Goal: Register for event/course

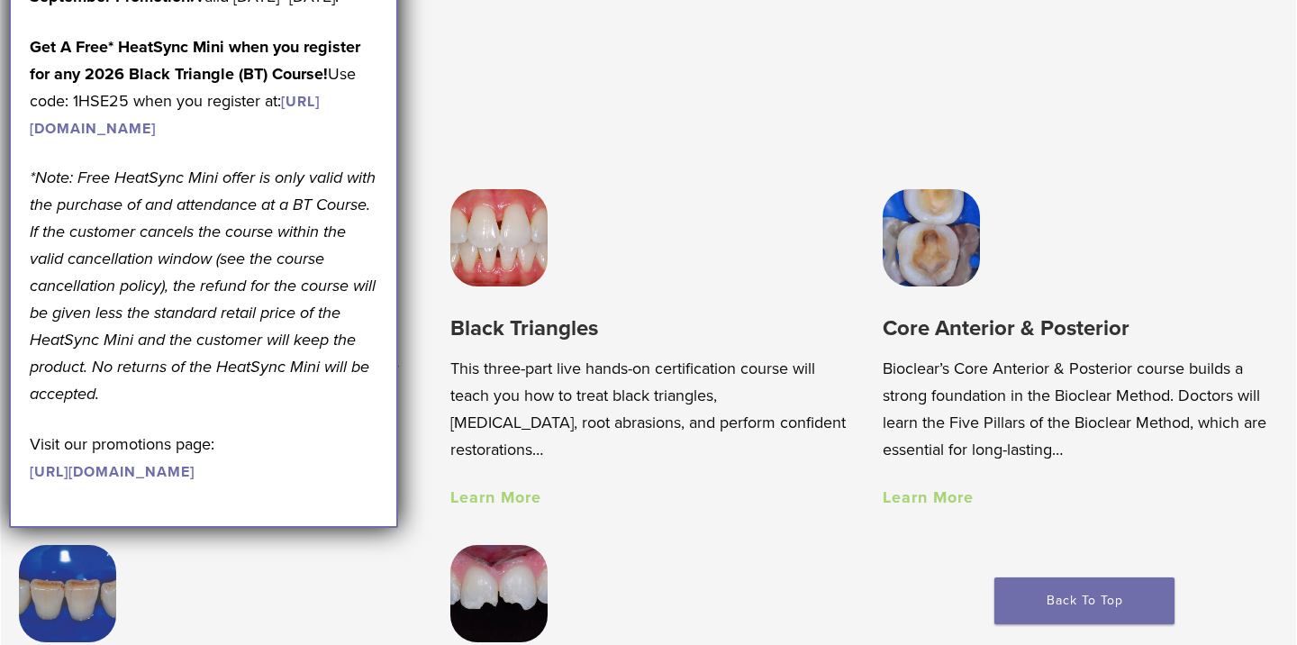
scroll to position [1161, 0]
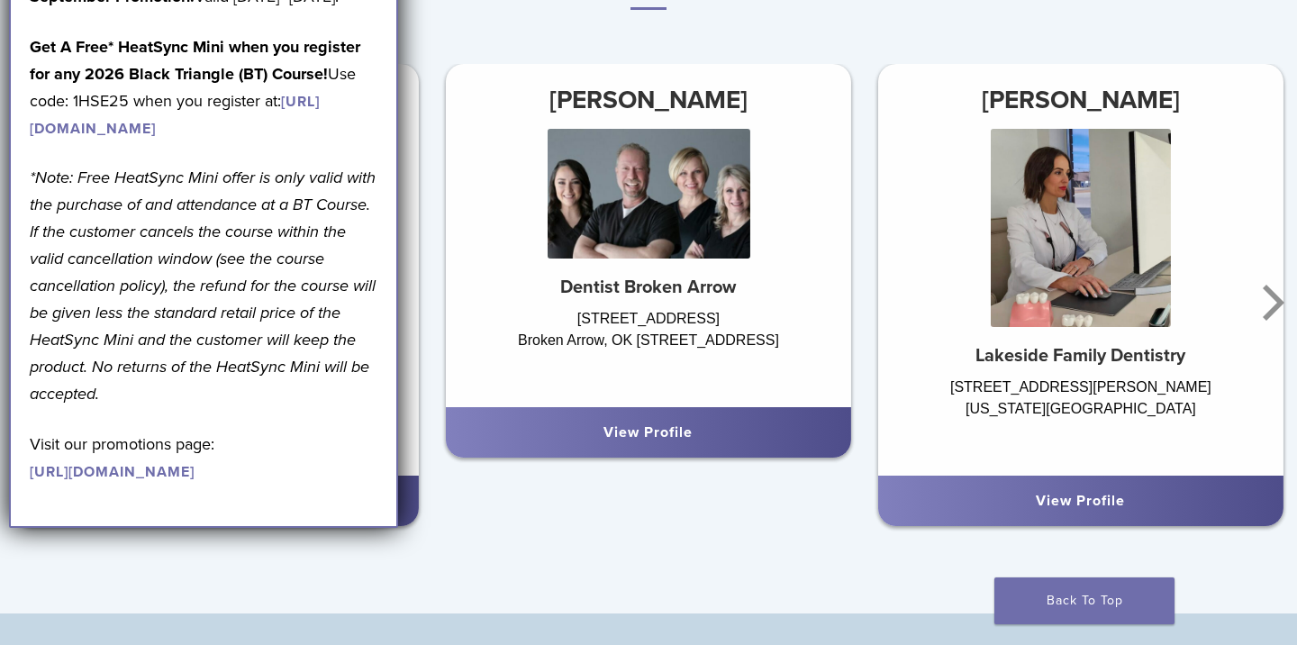
scroll to position [1130, 0]
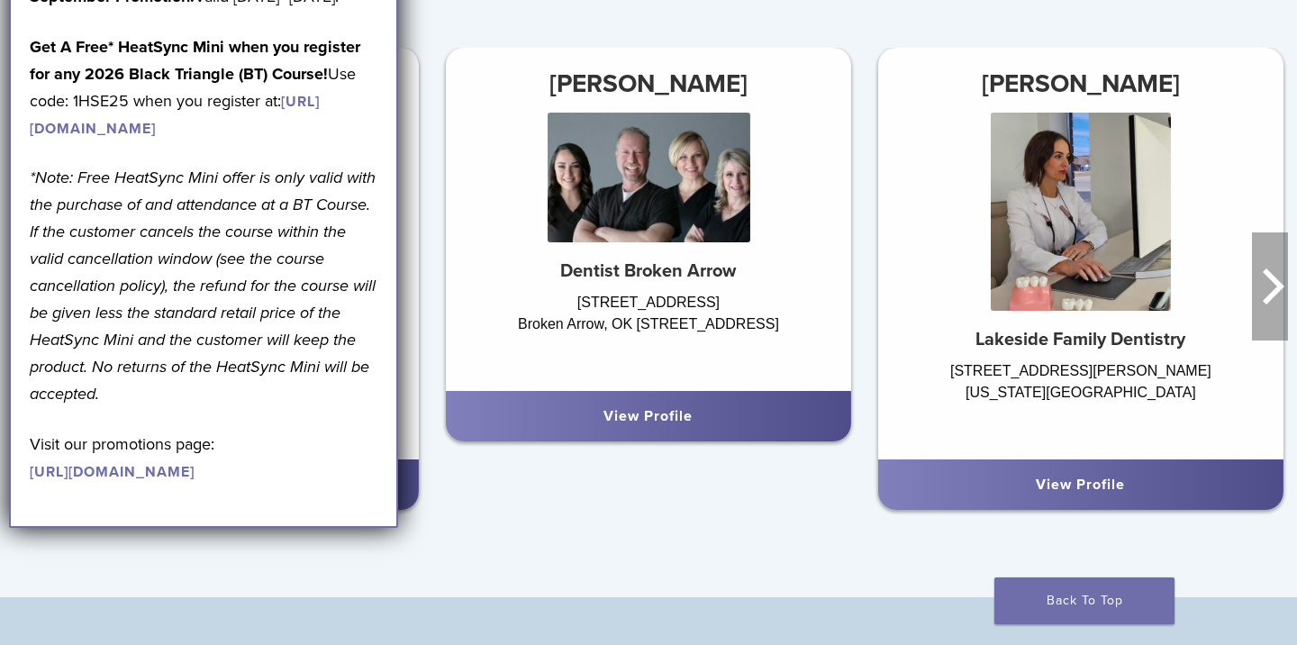
click at [1265, 290] on icon "Next" at bounding box center [1270, 286] width 36 height 108
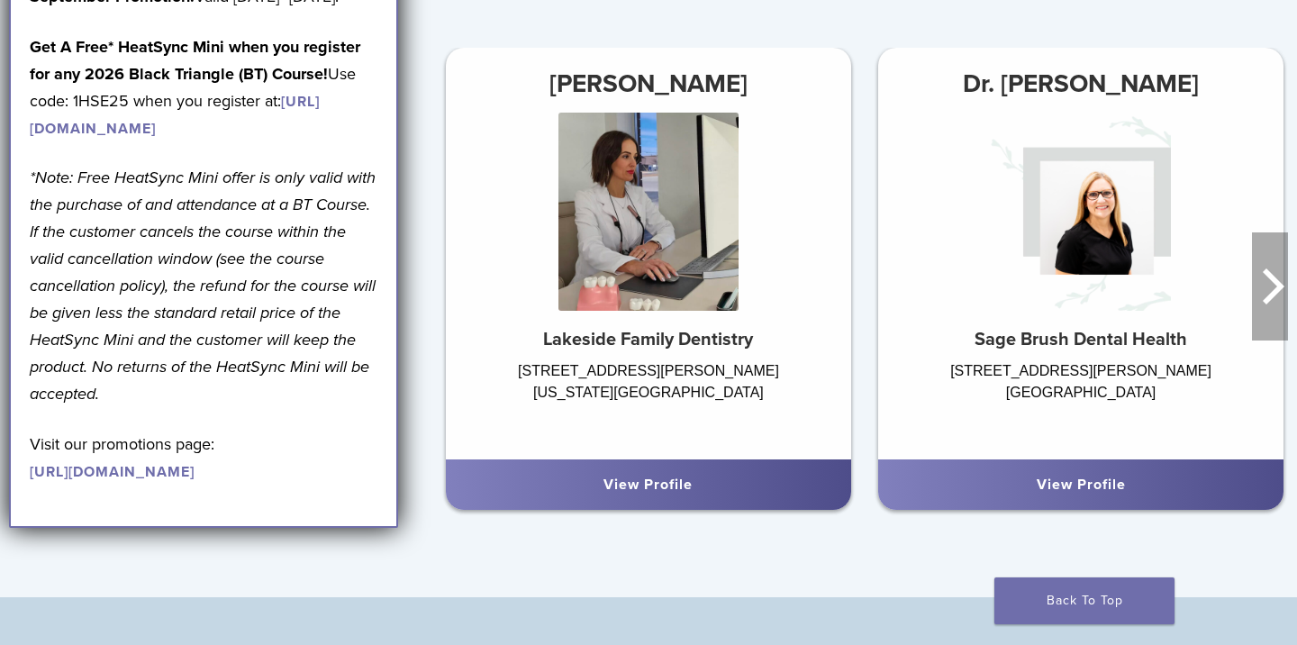
click at [1265, 290] on icon "Next" at bounding box center [1270, 286] width 36 height 108
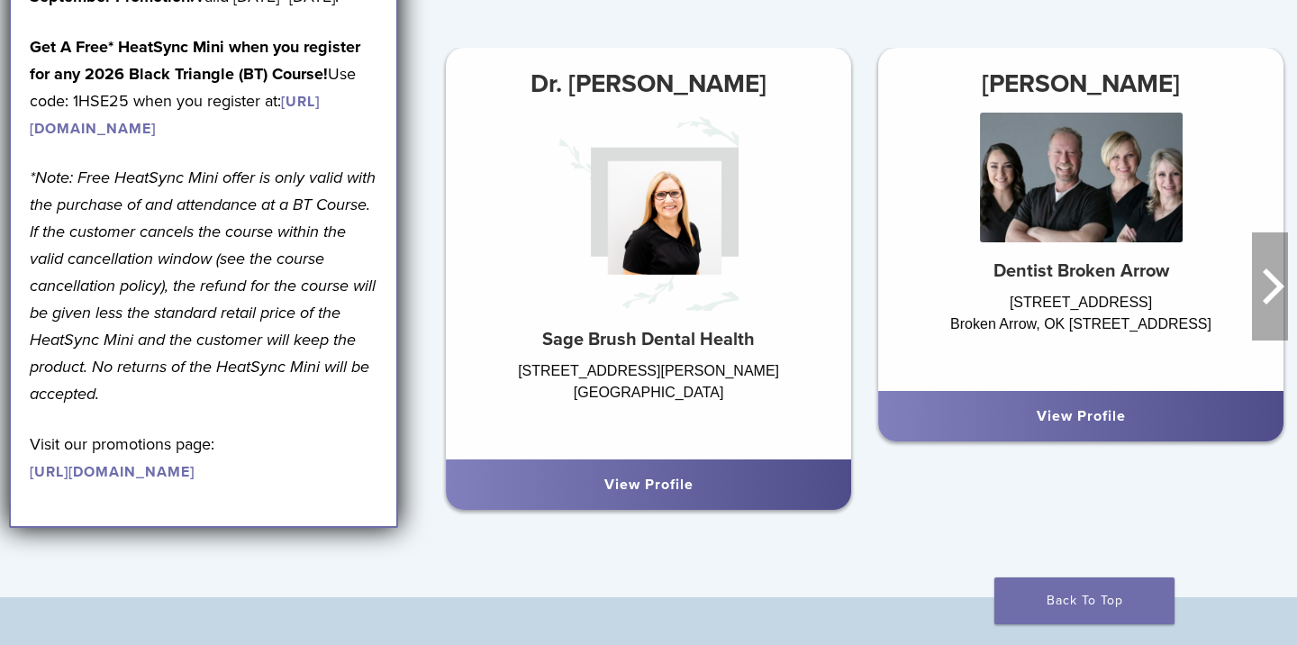
click at [1265, 290] on icon "Next" at bounding box center [1270, 286] width 36 height 108
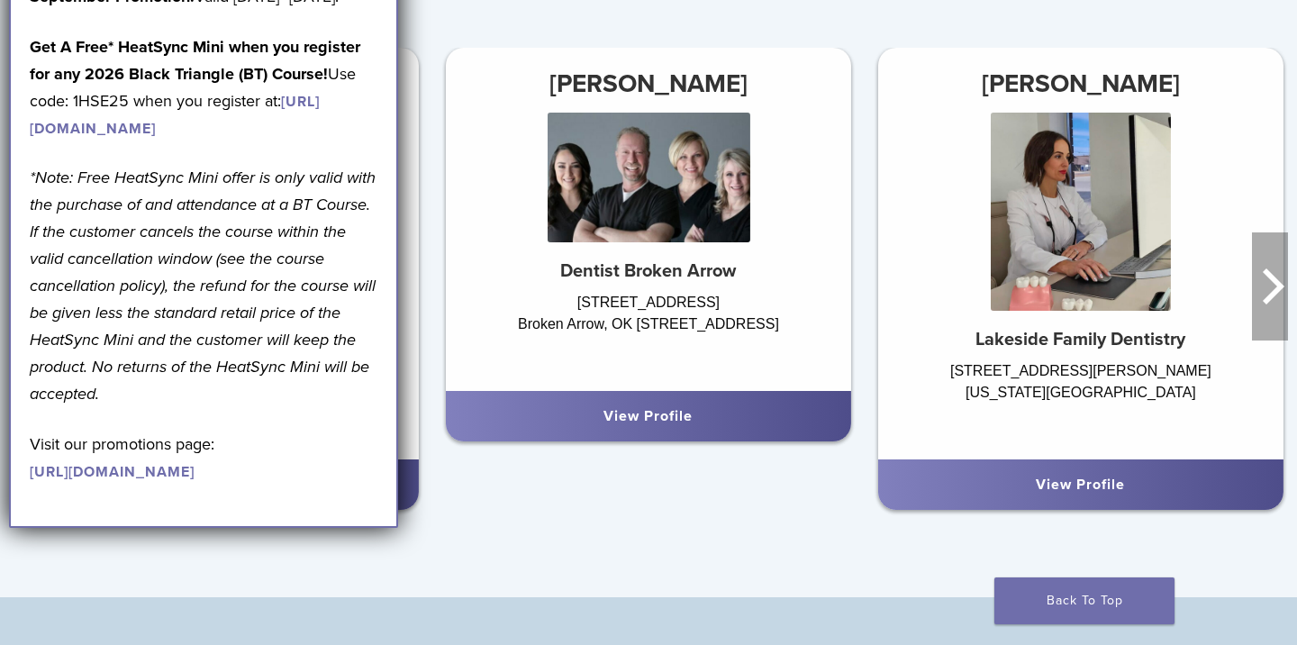
click at [1265, 290] on icon "Next" at bounding box center [1270, 286] width 36 height 108
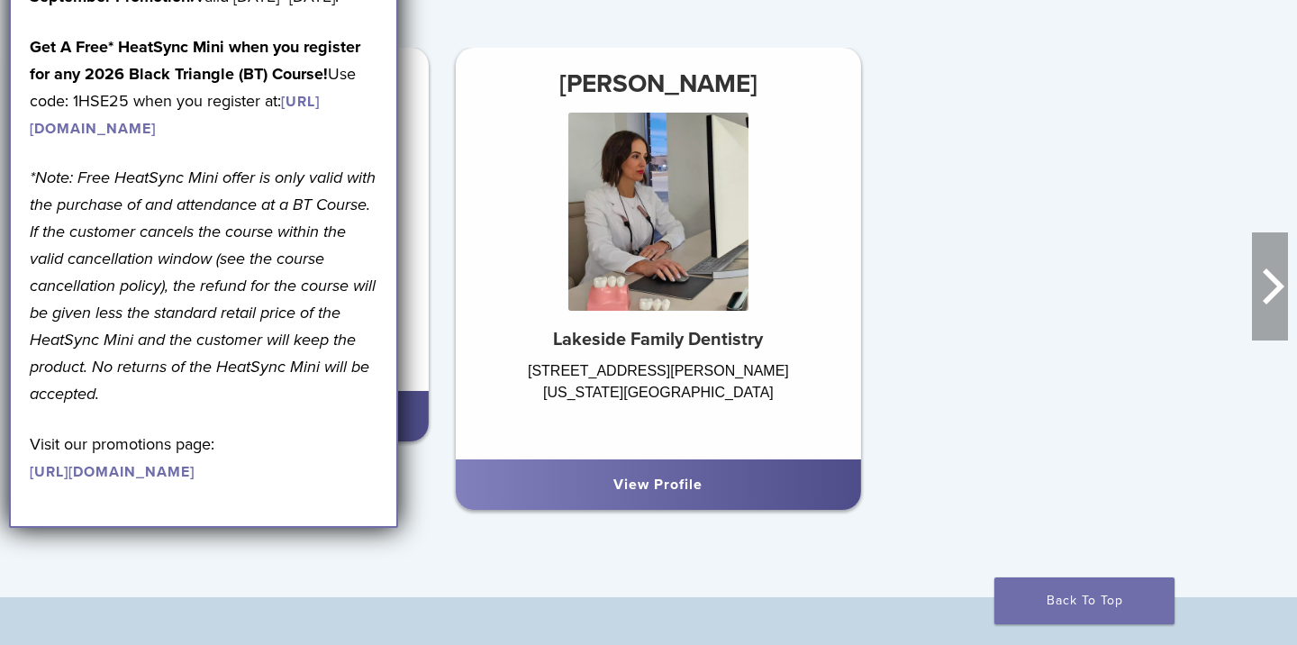
click at [1265, 290] on icon "Next" at bounding box center [1270, 286] width 36 height 108
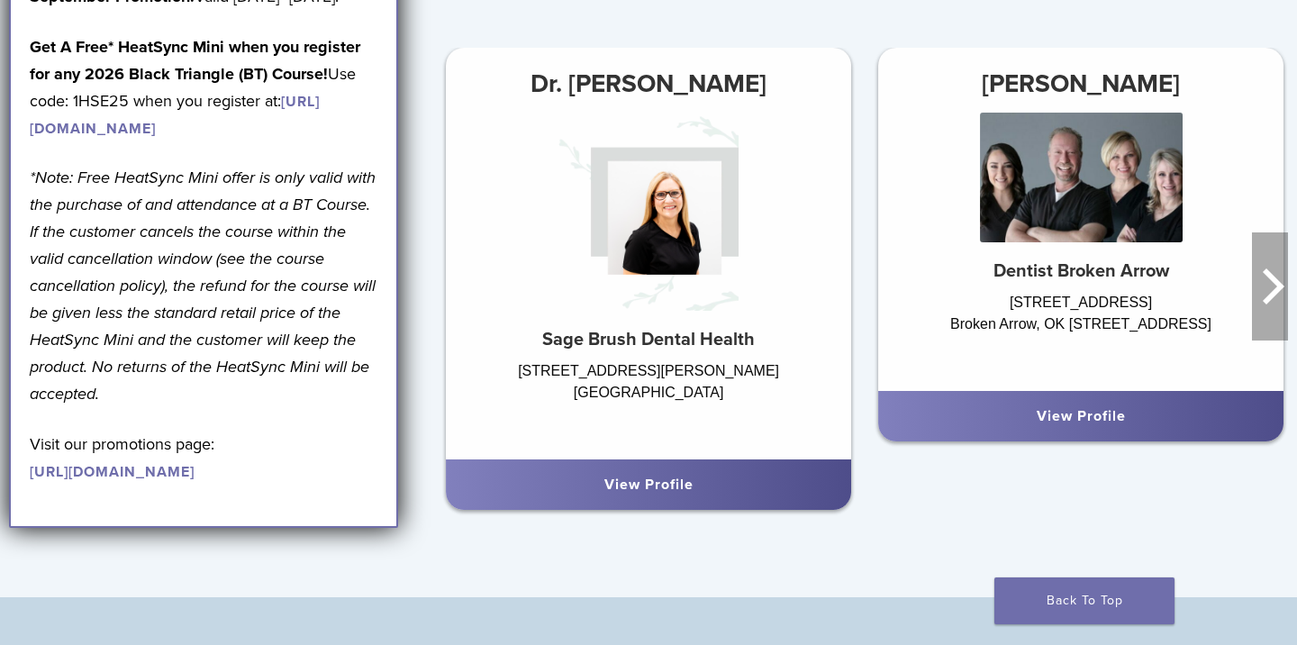
click at [1265, 290] on icon "Next" at bounding box center [1270, 286] width 36 height 108
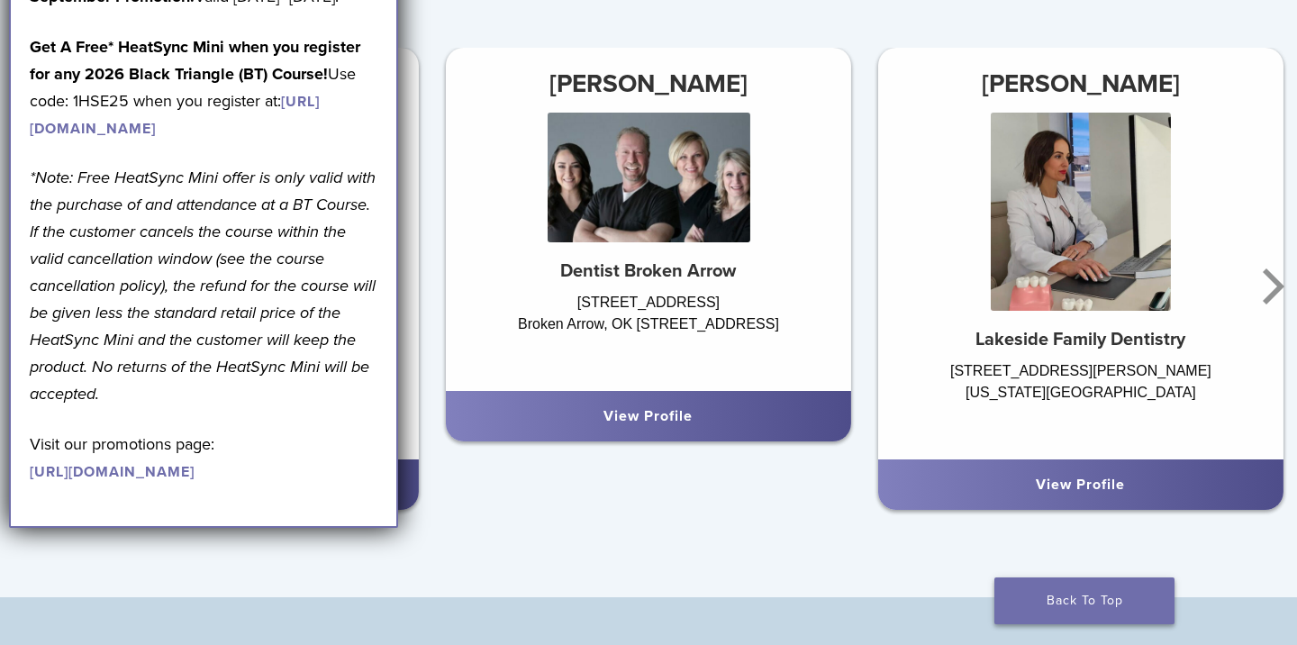
click at [1116, 593] on link "Back To Top" at bounding box center [1084, 600] width 180 height 47
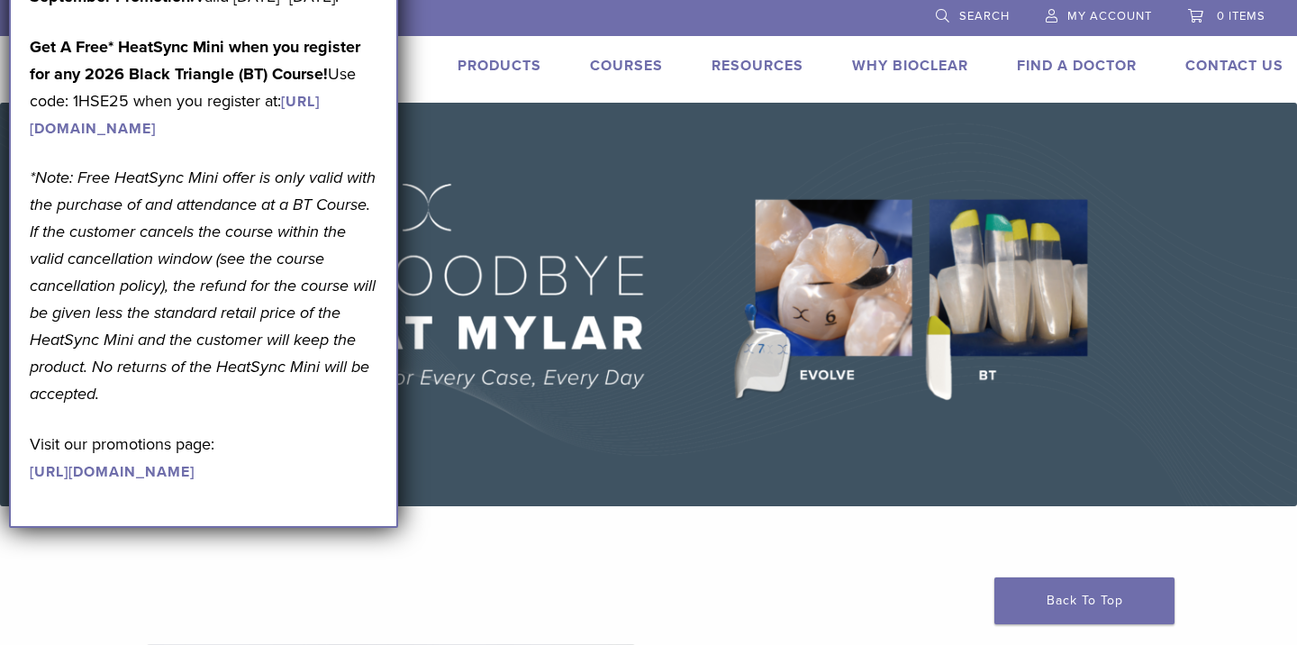
click at [625, 68] on link "Courses" at bounding box center [626, 66] width 73 height 18
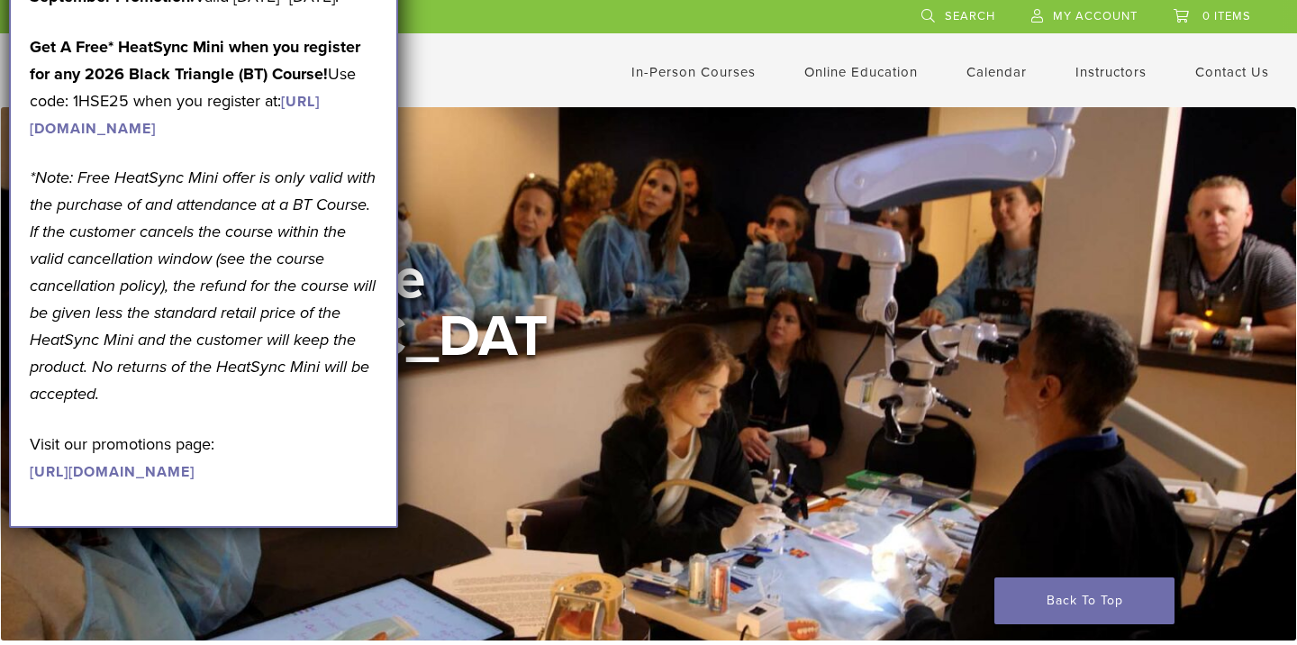
click at [694, 347] on div "Welcome to the Learning Center View Courses" at bounding box center [649, 373] width 1260 height 247
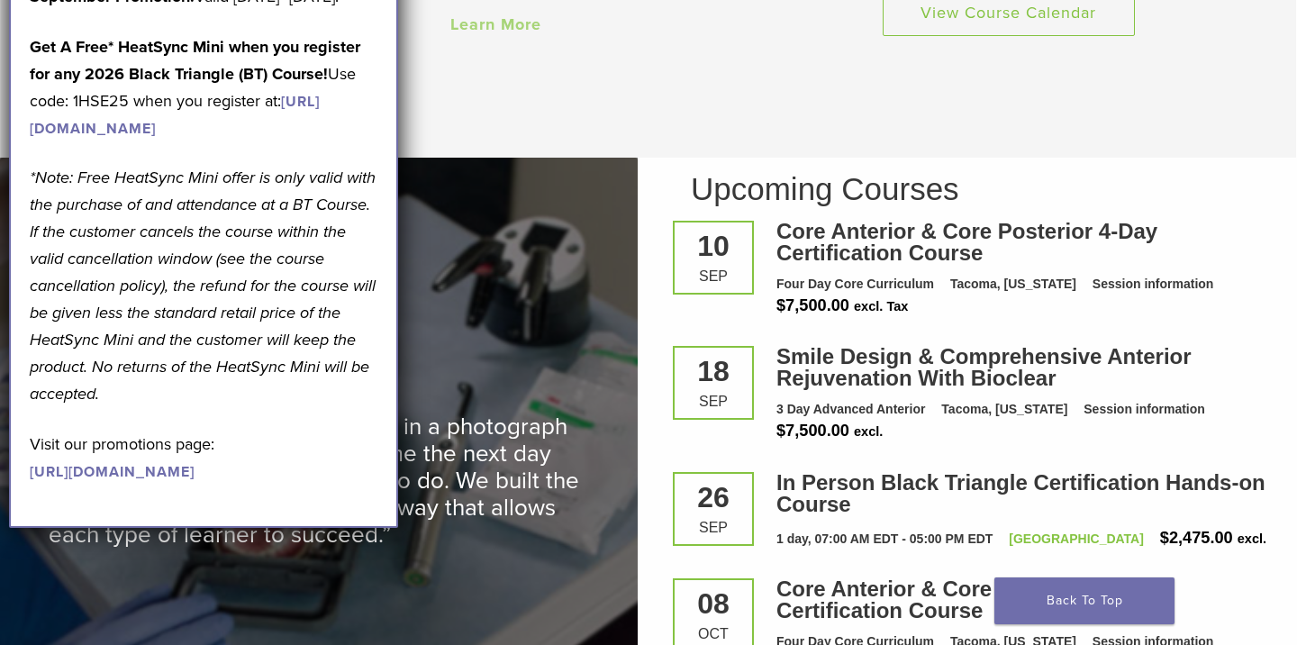
scroll to position [2340, 0]
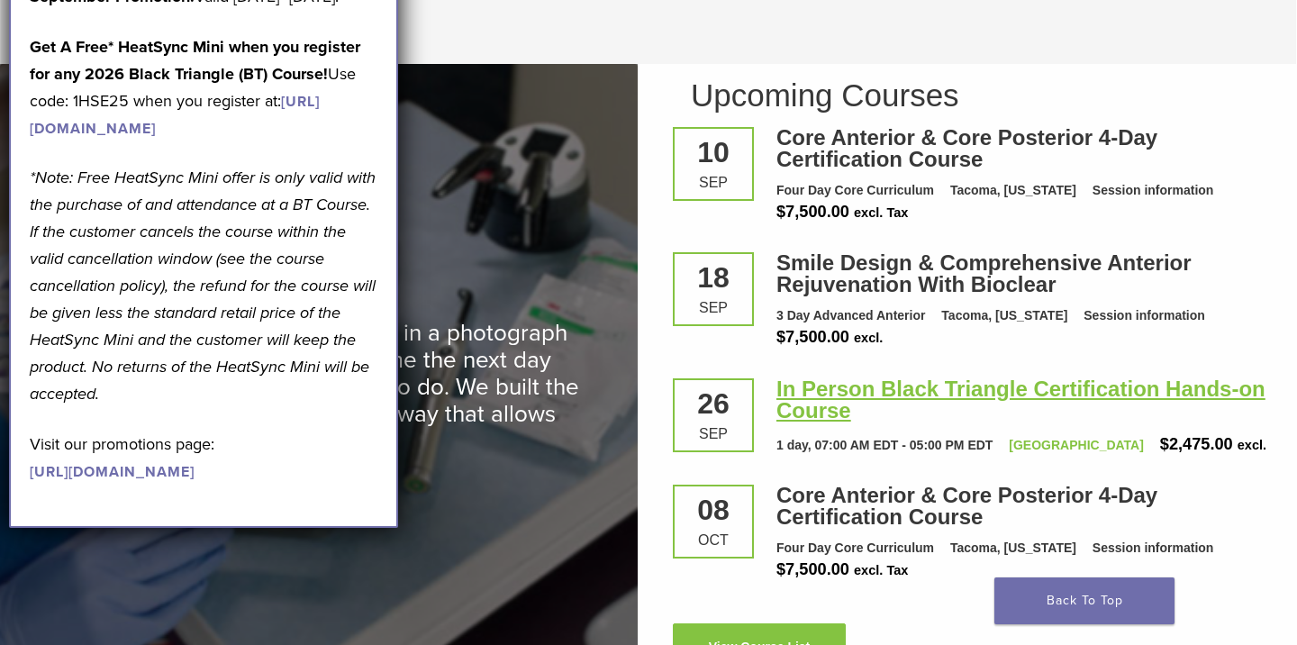
click at [854, 387] on link "In Person Black Triangle Certification Hands-on Course" at bounding box center [1020, 400] width 489 height 46
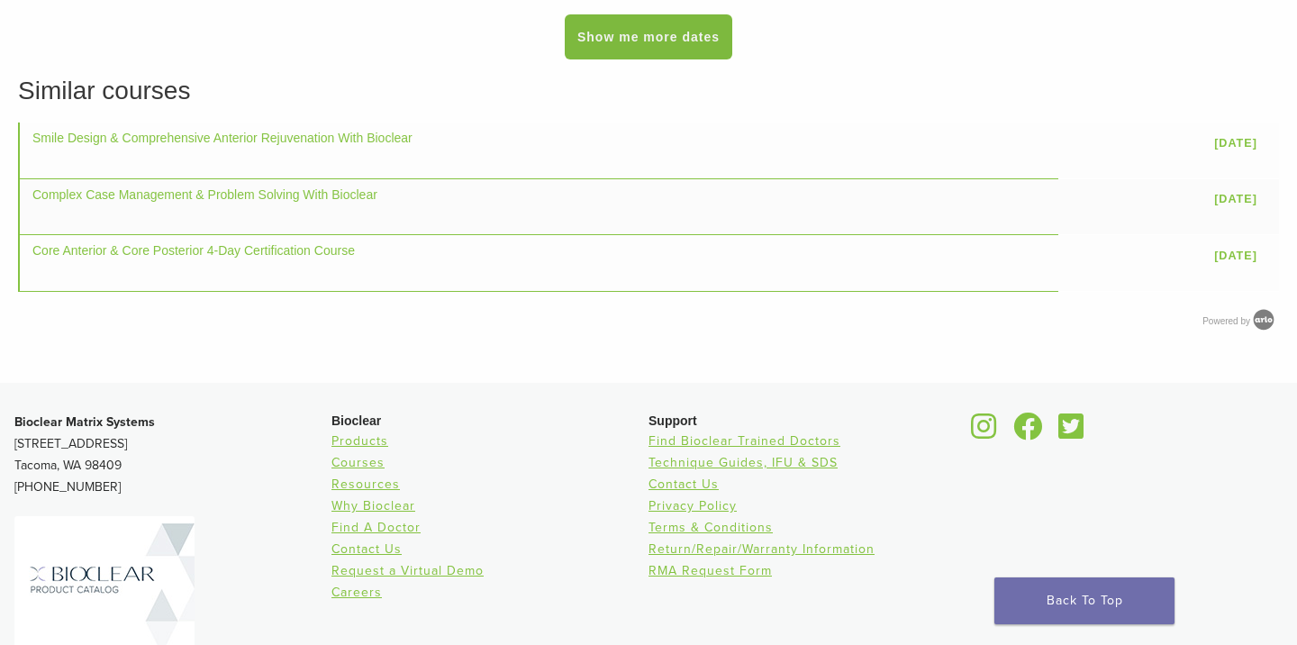
scroll to position [1637, 0]
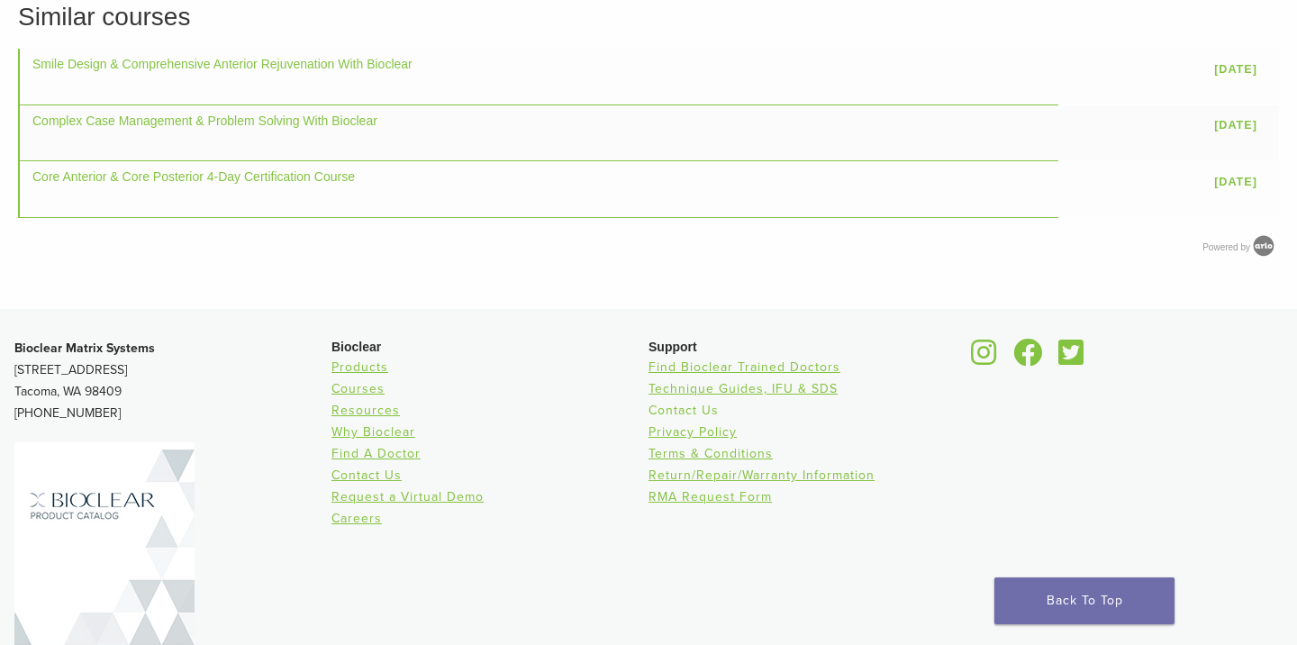
click at [695, 409] on link "Contact Us" at bounding box center [684, 410] width 70 height 15
